Goal: Transaction & Acquisition: Purchase product/service

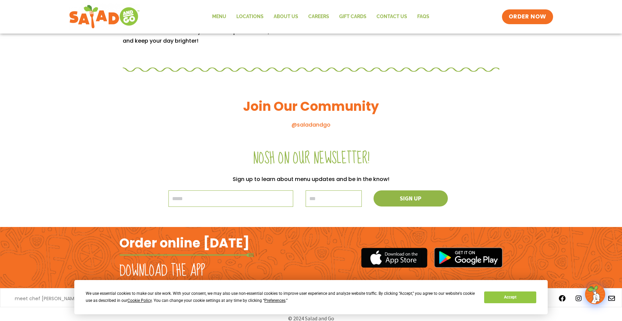
scroll to position [705, 0]
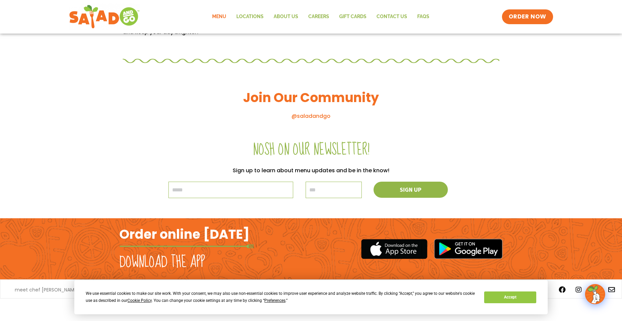
click at [220, 13] on link "Menu" at bounding box center [219, 16] width 24 height 15
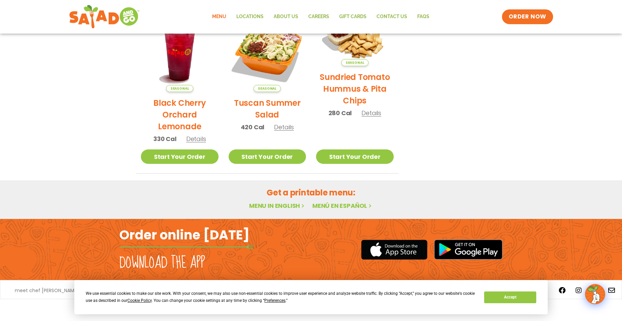
scroll to position [345, 0]
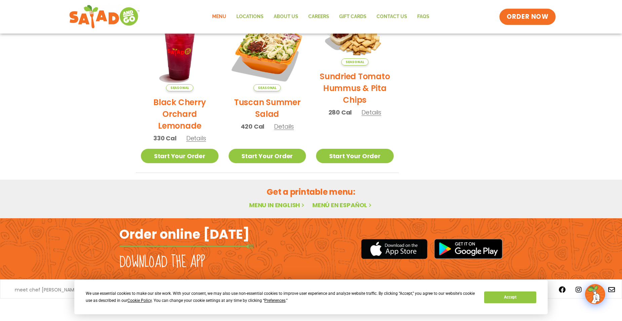
click at [549, 17] on link "ORDER NOW" at bounding box center [527, 17] width 56 height 16
